Goal: Browse casually: Explore the website without a specific task or goal

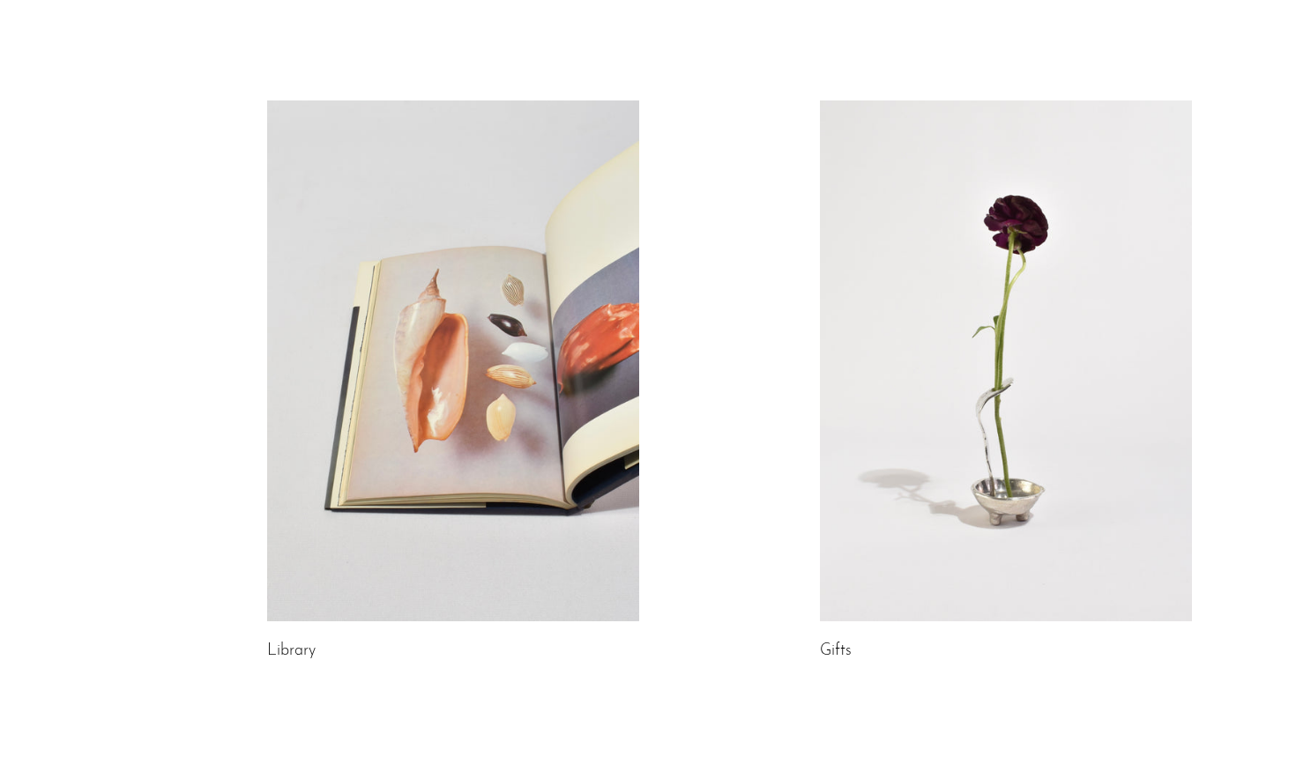
scroll to position [863, 0]
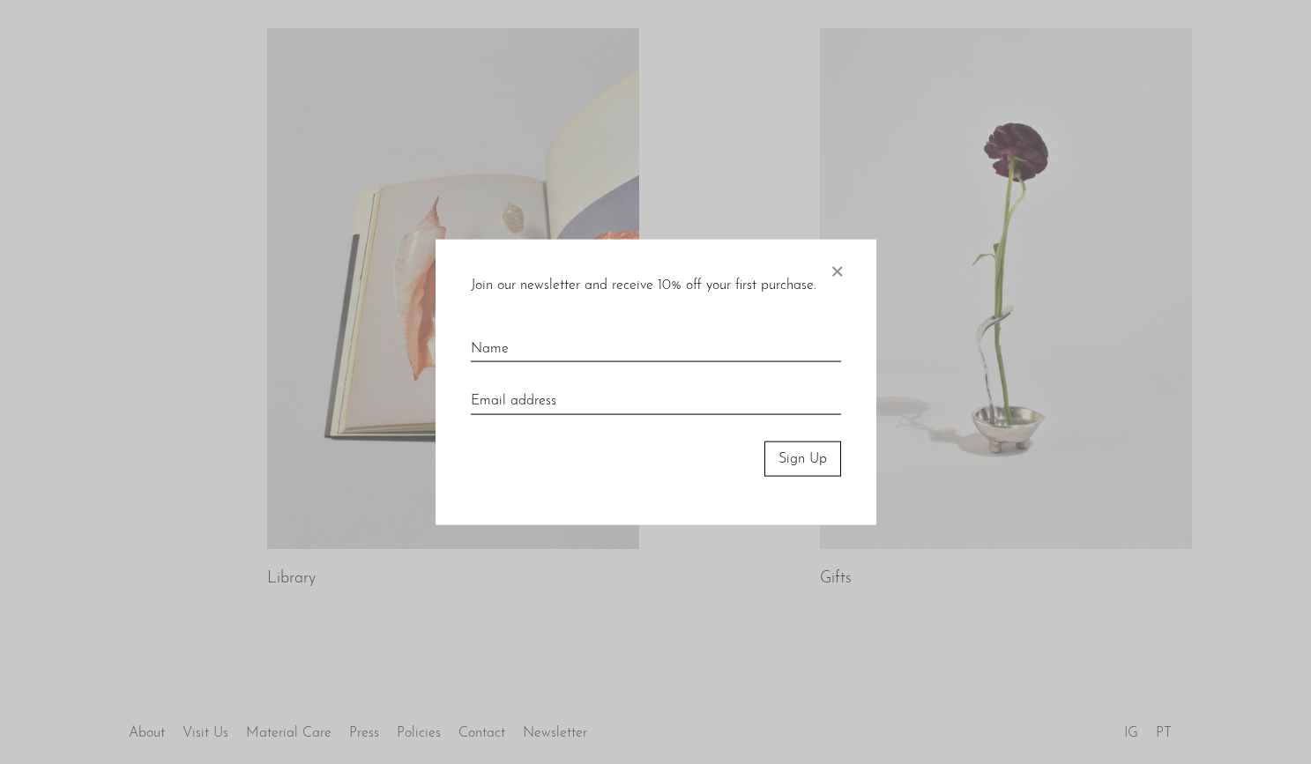
click at [836, 268] on span "×" at bounding box center [837, 267] width 18 height 56
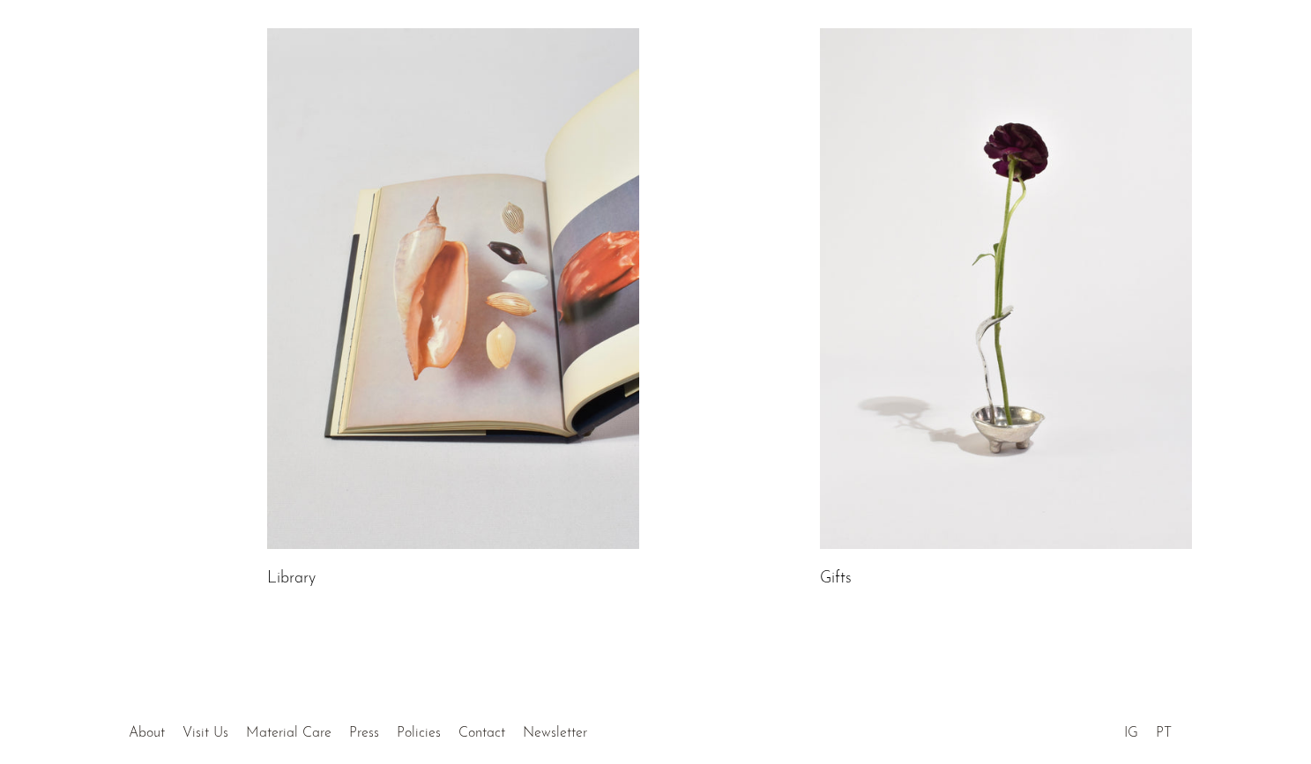
click at [286, 582] on link "Library" at bounding box center [291, 579] width 48 height 16
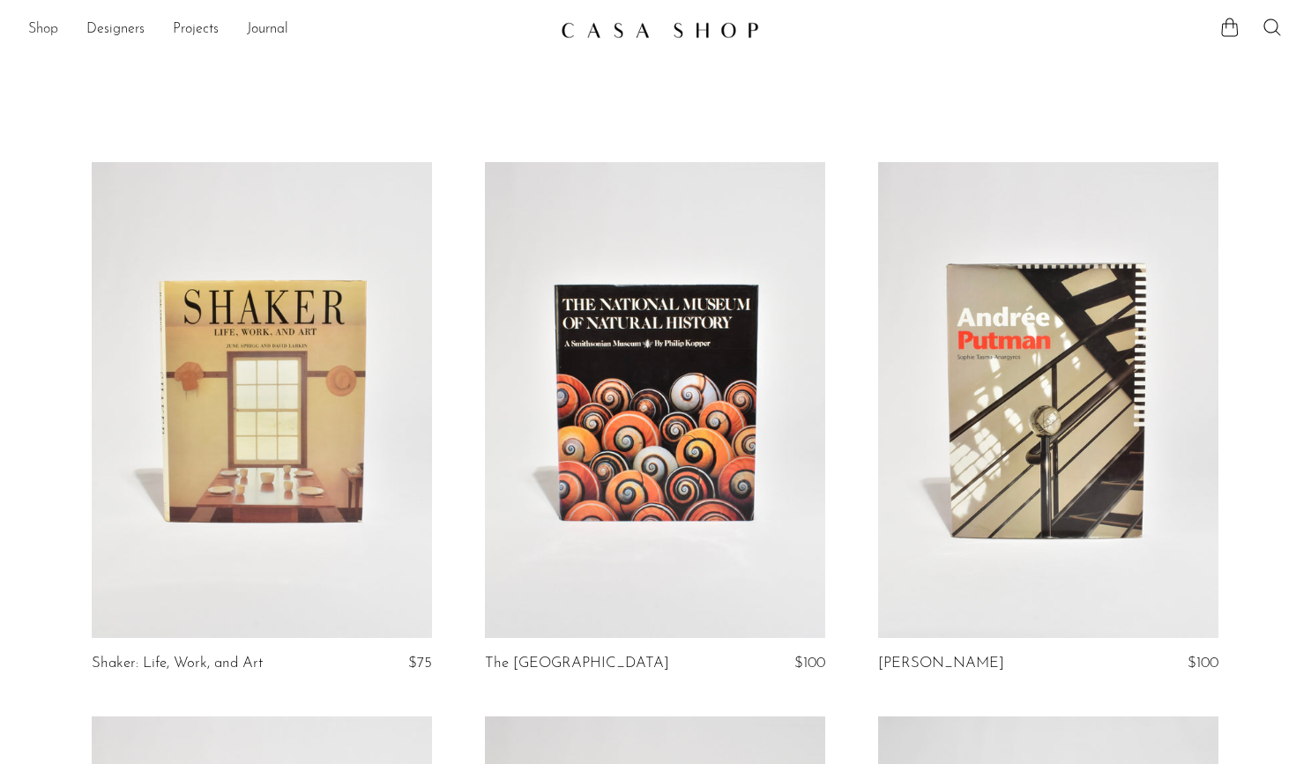
click at [36, 30] on link "Shop" at bounding box center [43, 30] width 30 height 23
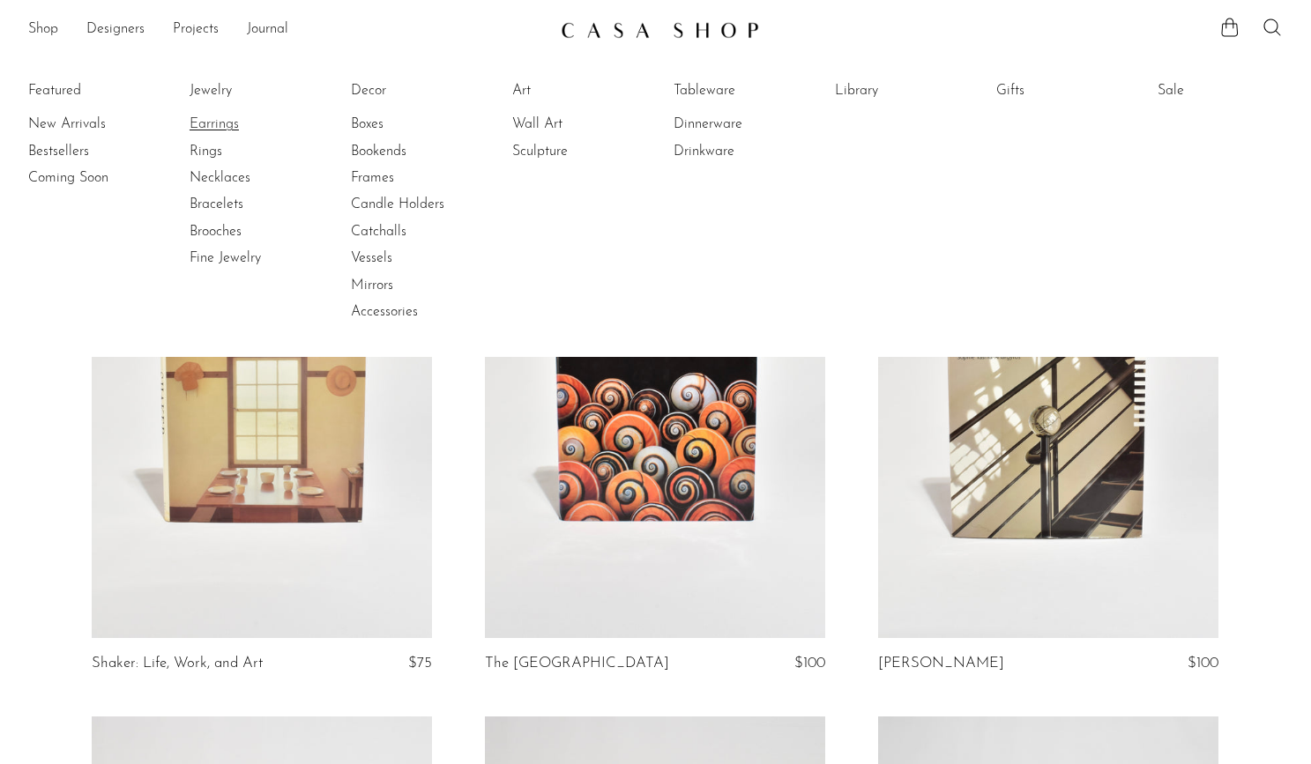
click at [209, 124] on link "Earrings" at bounding box center [255, 124] width 132 height 19
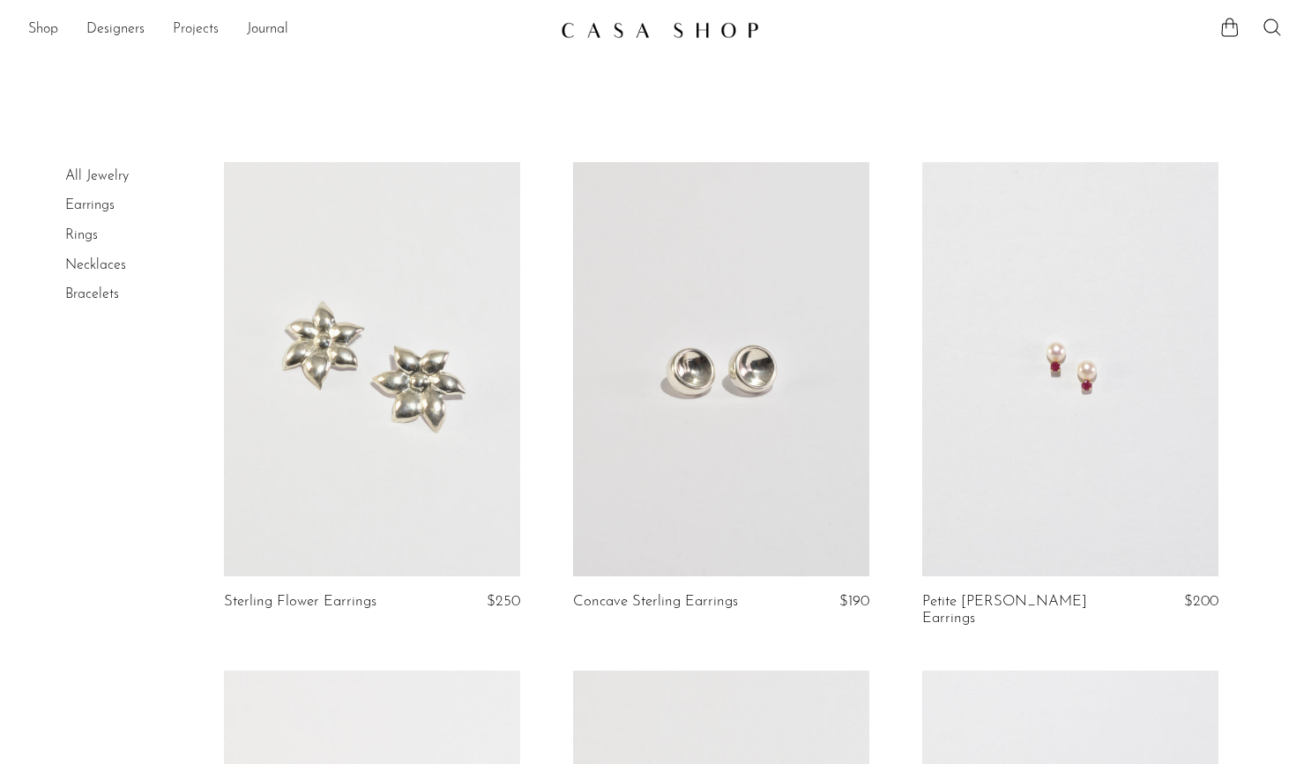
click at [198, 30] on link "Projects" at bounding box center [196, 30] width 46 height 23
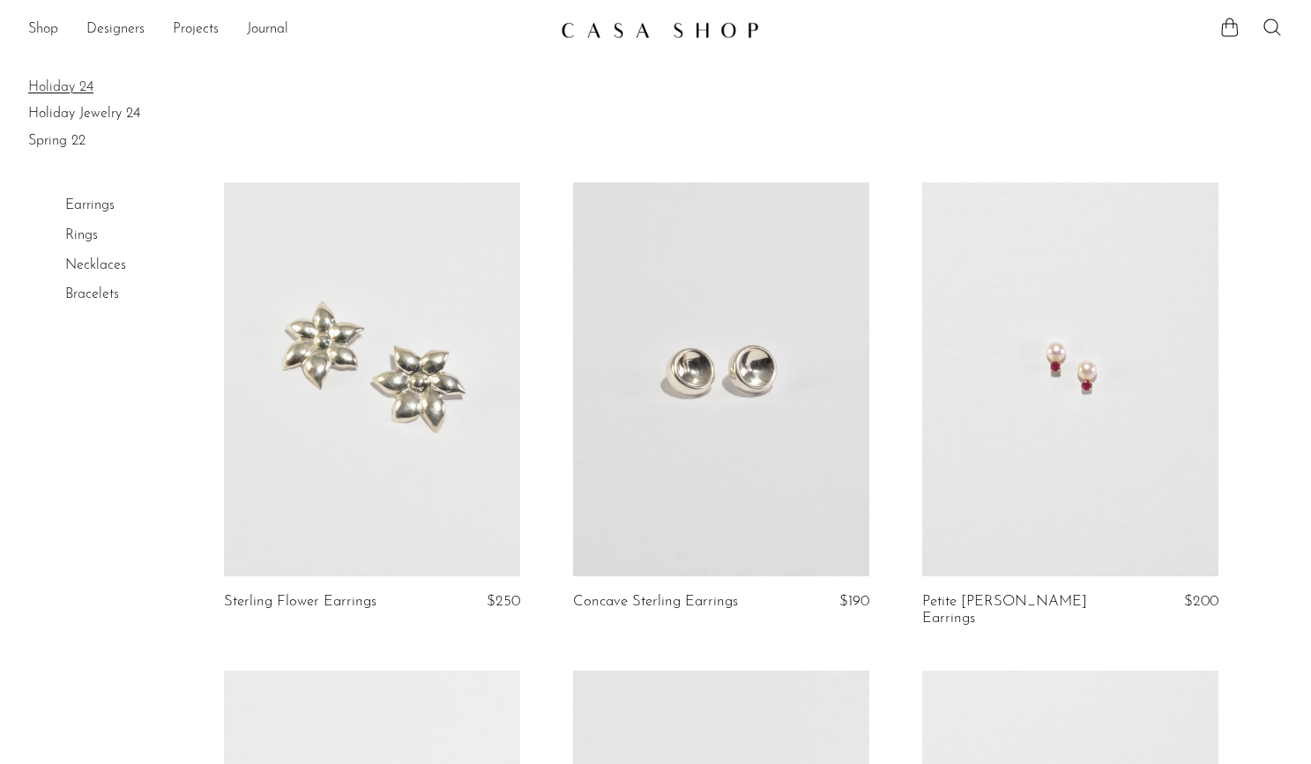
click at [71, 86] on link "Holiday 24" at bounding box center [655, 87] width 1254 height 19
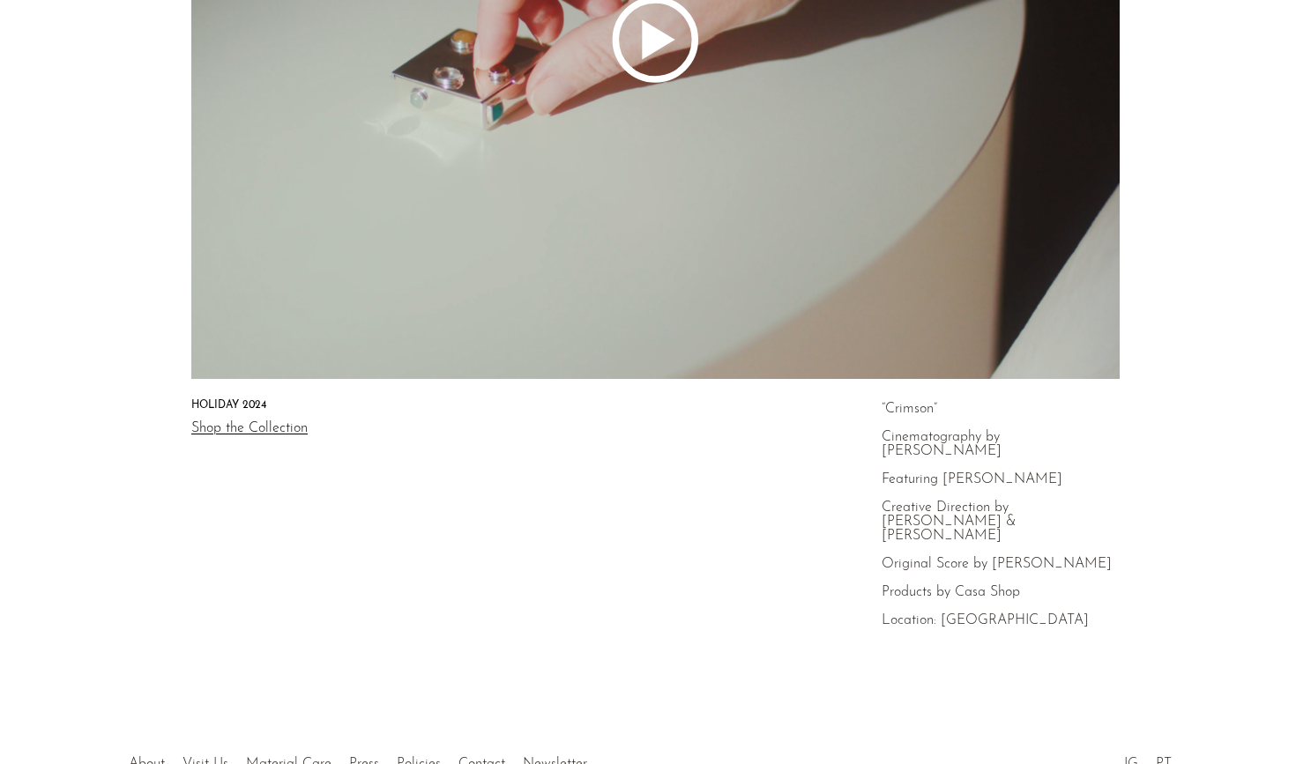
scroll to position [468, 0]
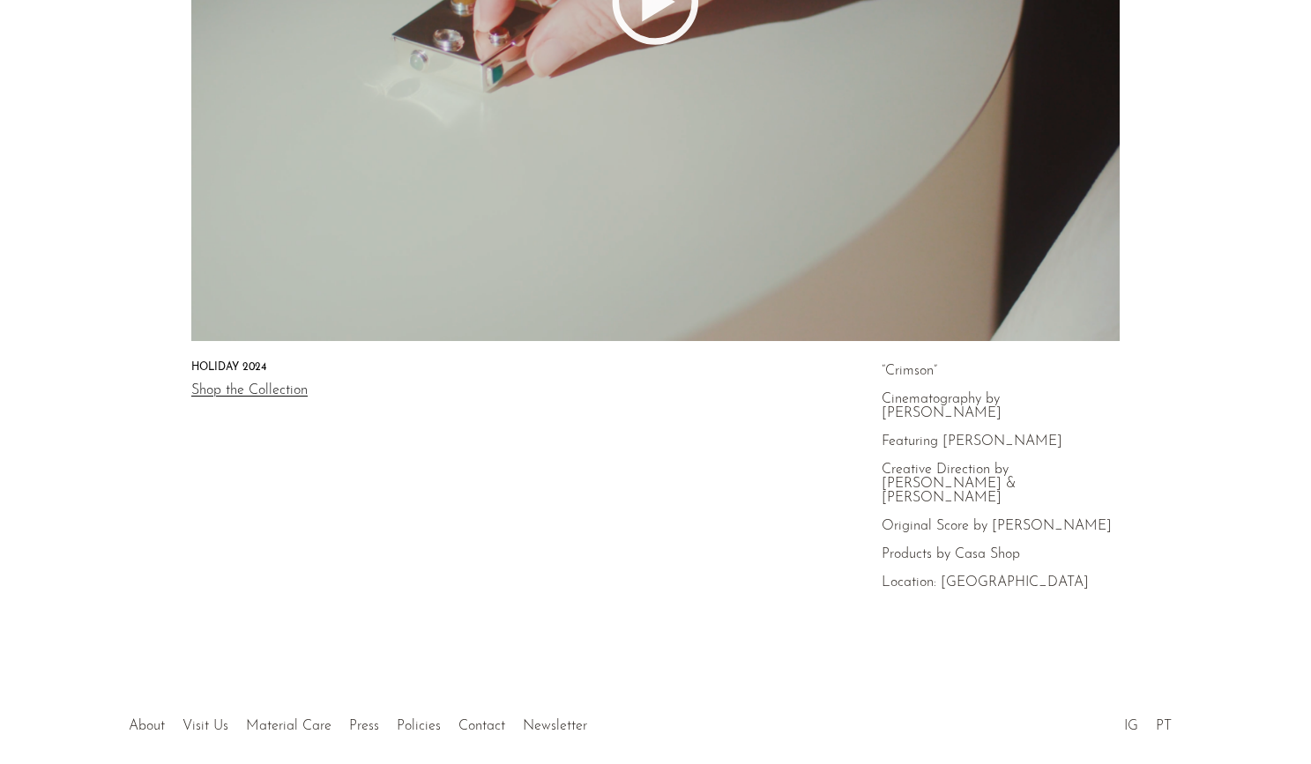
click at [262, 388] on link "Shop the Collection" at bounding box center [249, 390] width 116 height 14
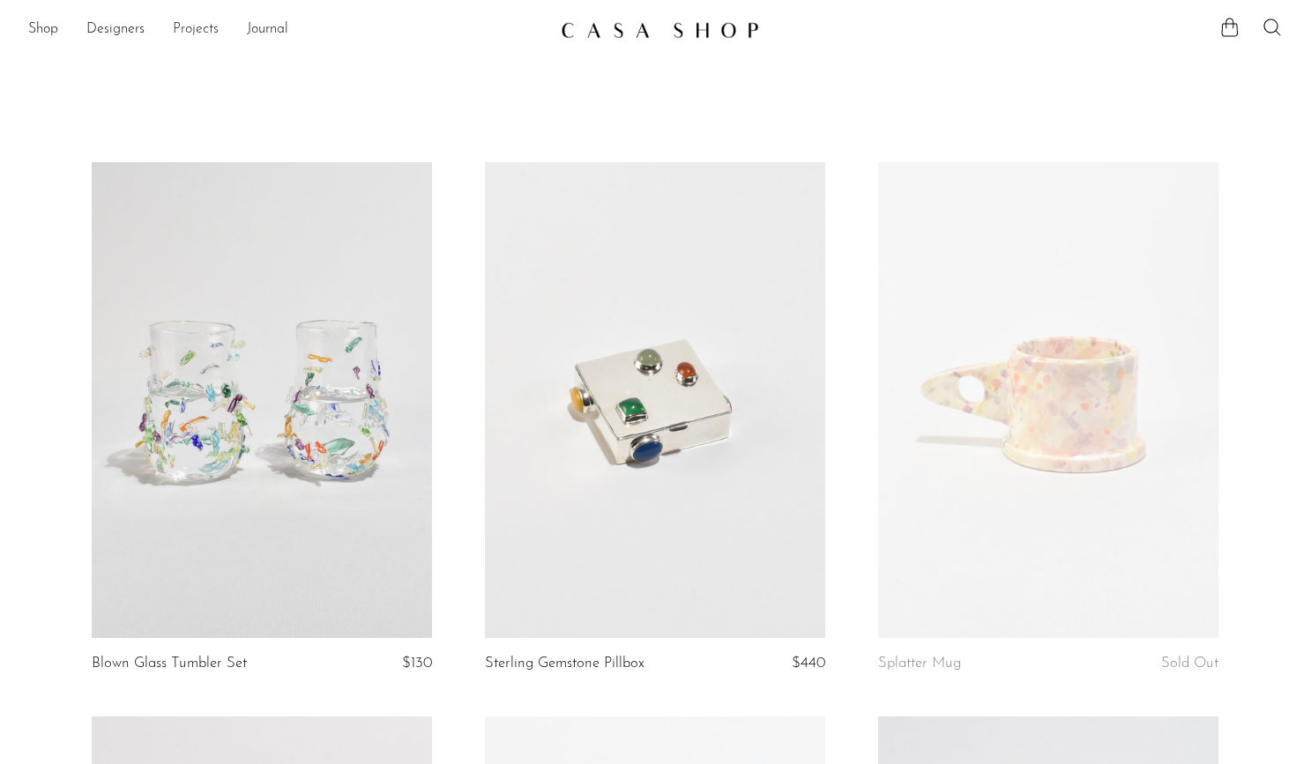
click at [193, 32] on link "Projects" at bounding box center [196, 30] width 46 height 23
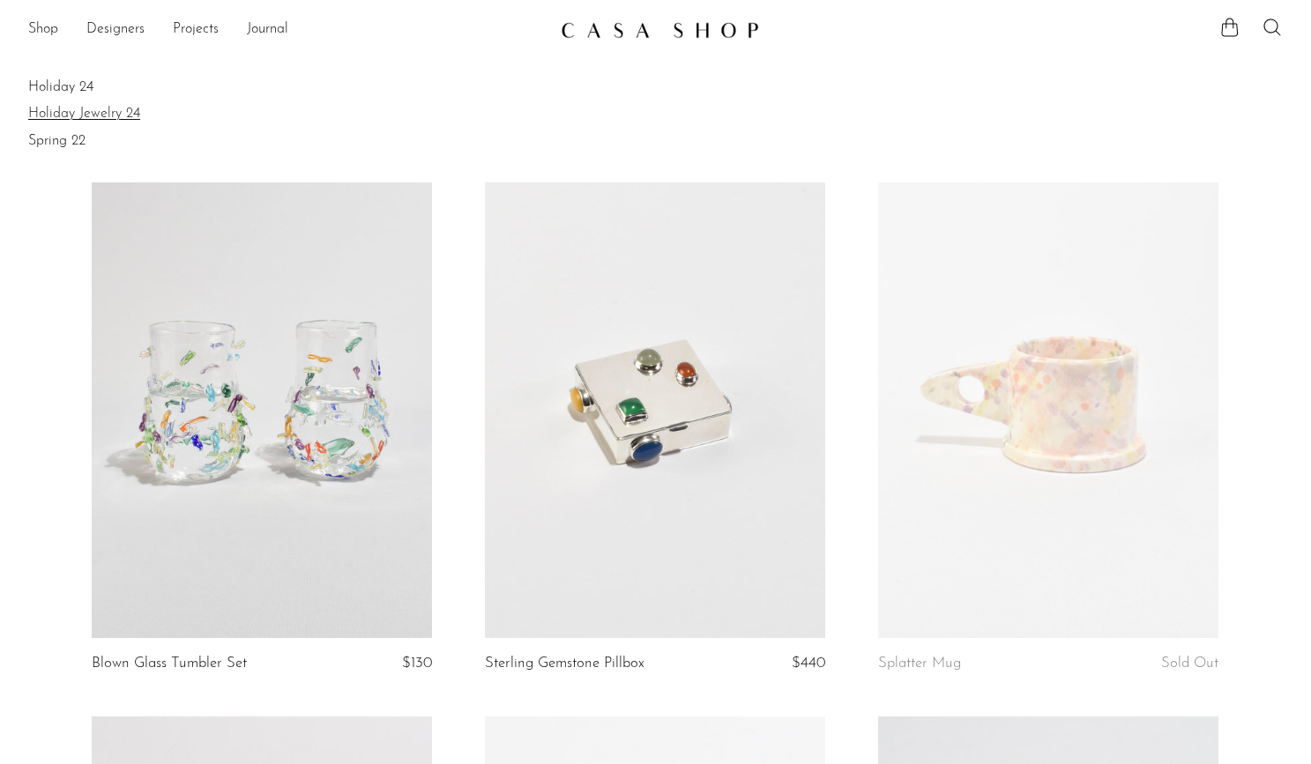
click at [99, 107] on link "Holiday Jewelry 24" at bounding box center [655, 113] width 1254 height 19
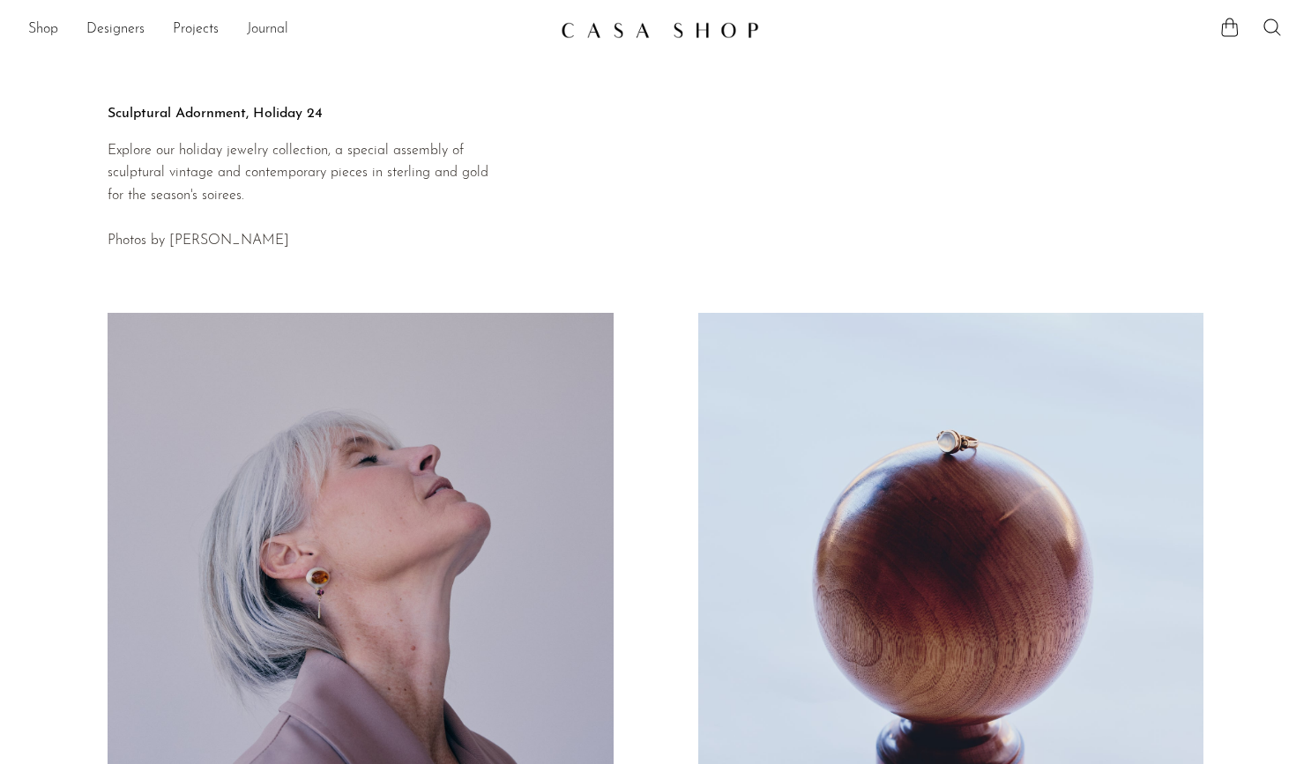
click at [268, 32] on link "Journal" at bounding box center [267, 30] width 41 height 23
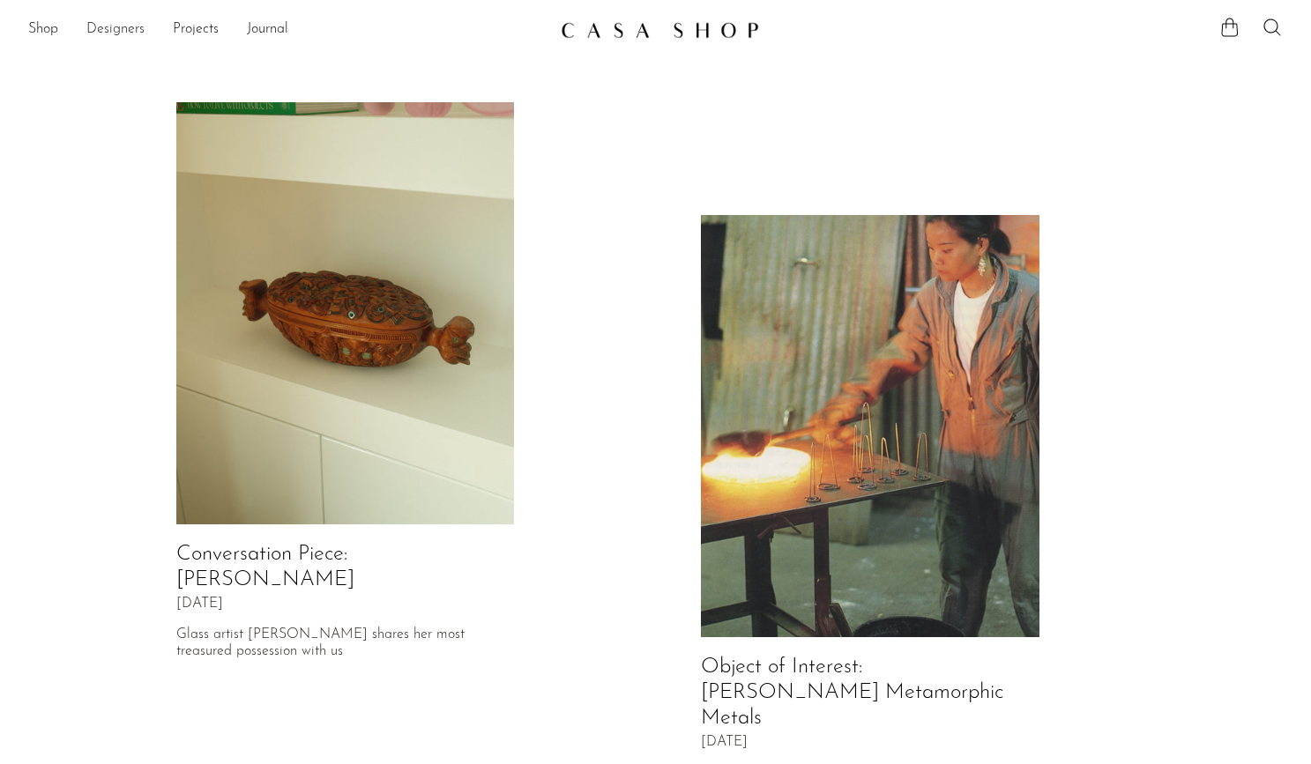
click at [105, 25] on link "Designers" at bounding box center [115, 30] width 58 height 23
